Goal: Navigation & Orientation: Understand site structure

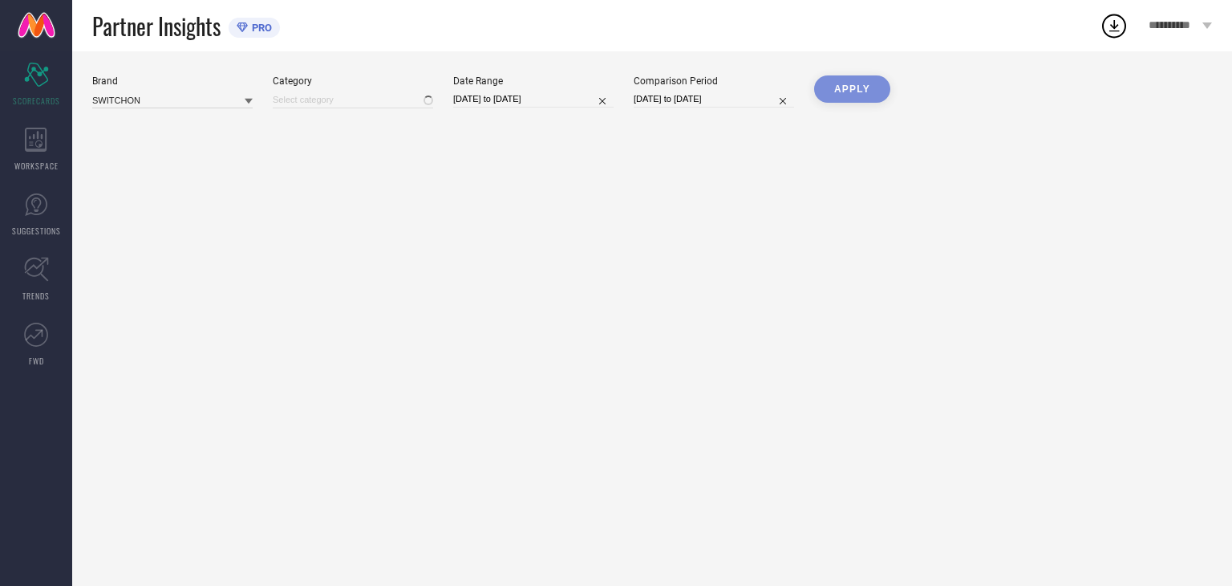
type input "All"
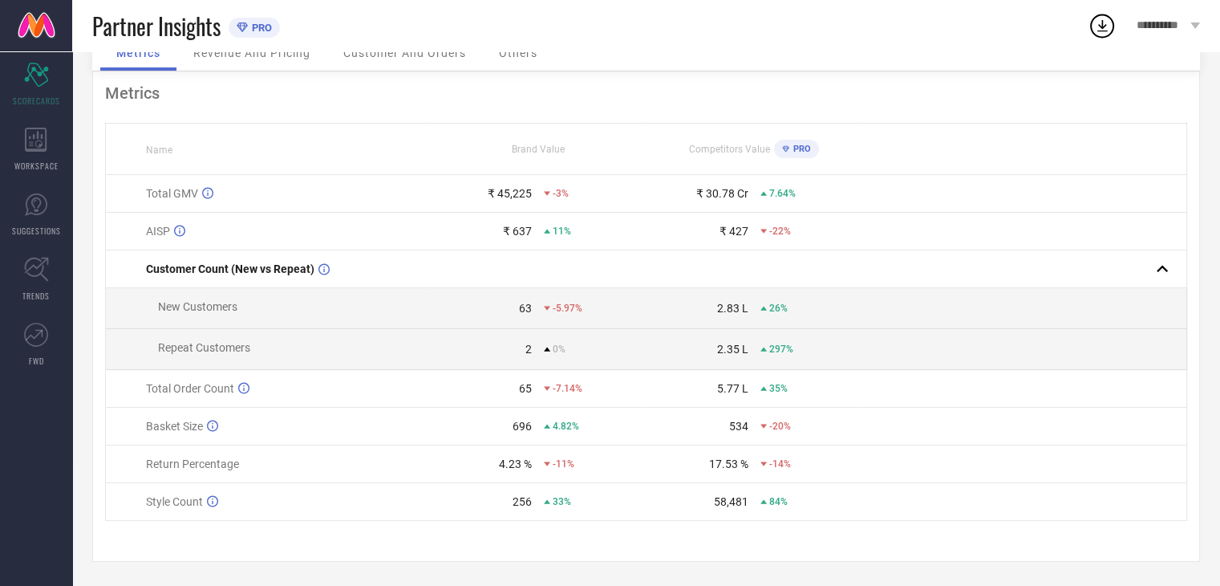
scroll to position [88, 0]
click at [26, 136] on icon at bounding box center [36, 140] width 22 height 24
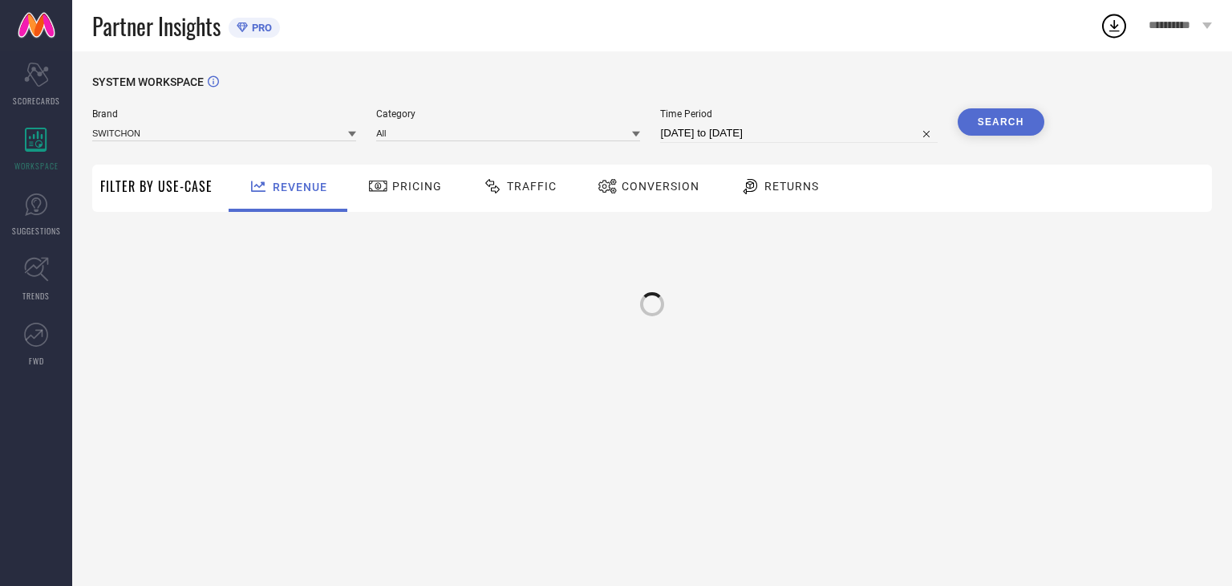
type input "SWITCHON"
type input "All"
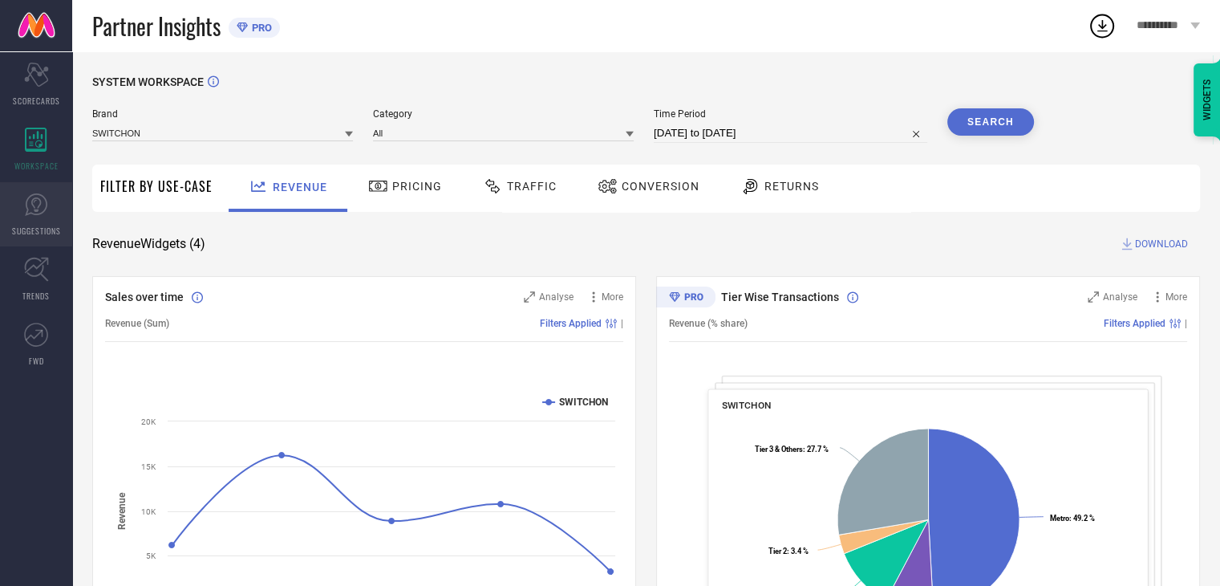
click at [41, 225] on span "SUGGESTIONS" at bounding box center [36, 231] width 49 height 12
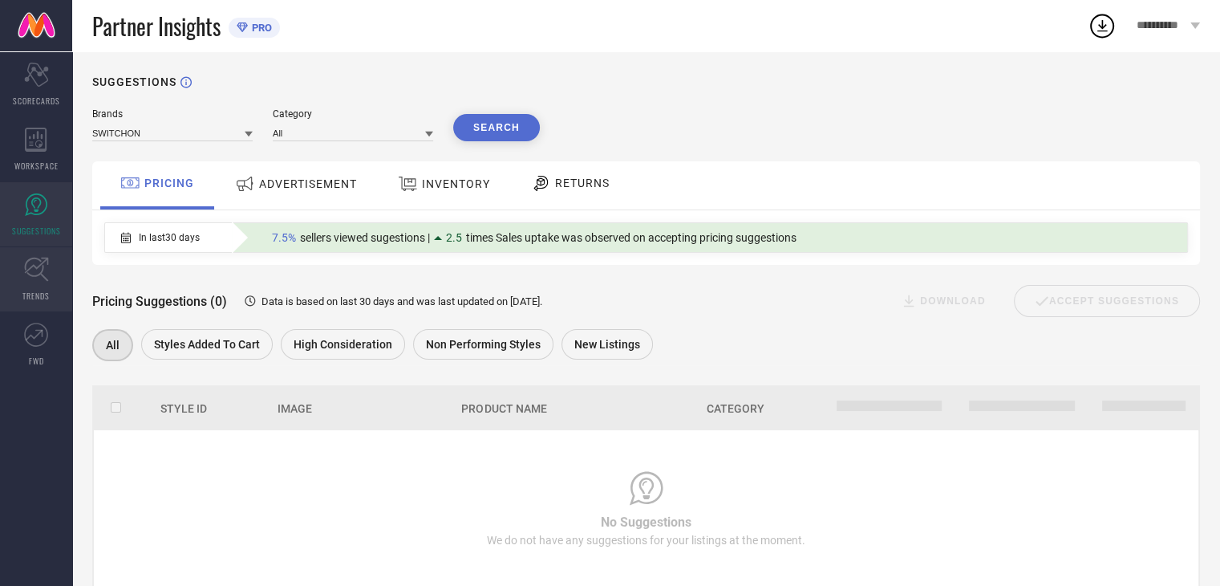
click at [30, 287] on link "TRENDS" at bounding box center [36, 279] width 72 height 64
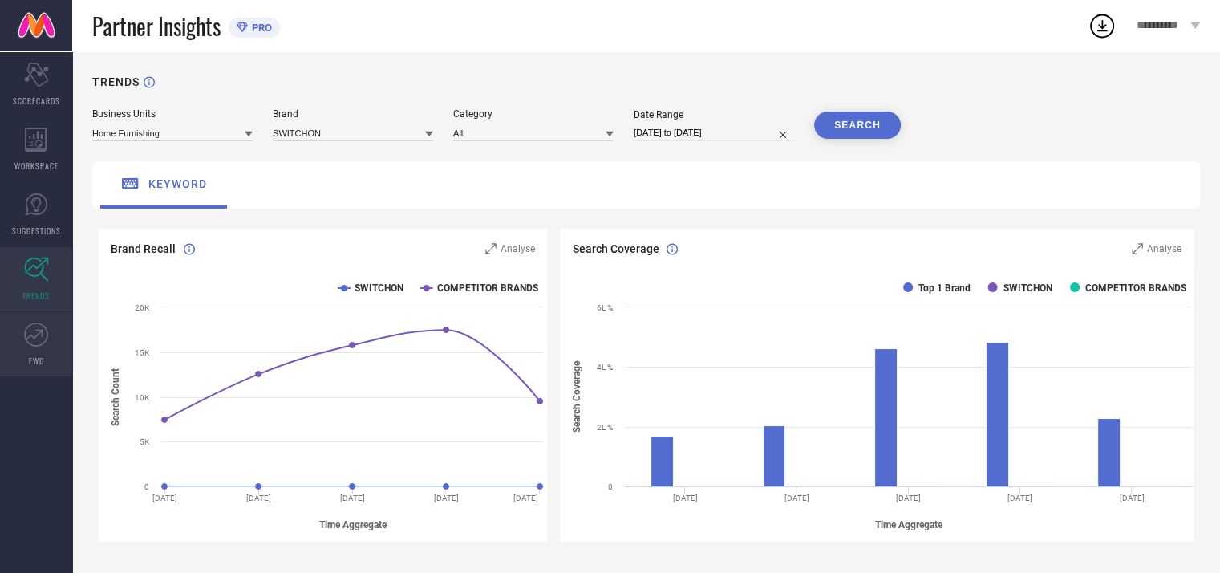
click at [43, 344] on icon at bounding box center [36, 334] width 24 height 24
